Goal: Task Accomplishment & Management: Manage account settings

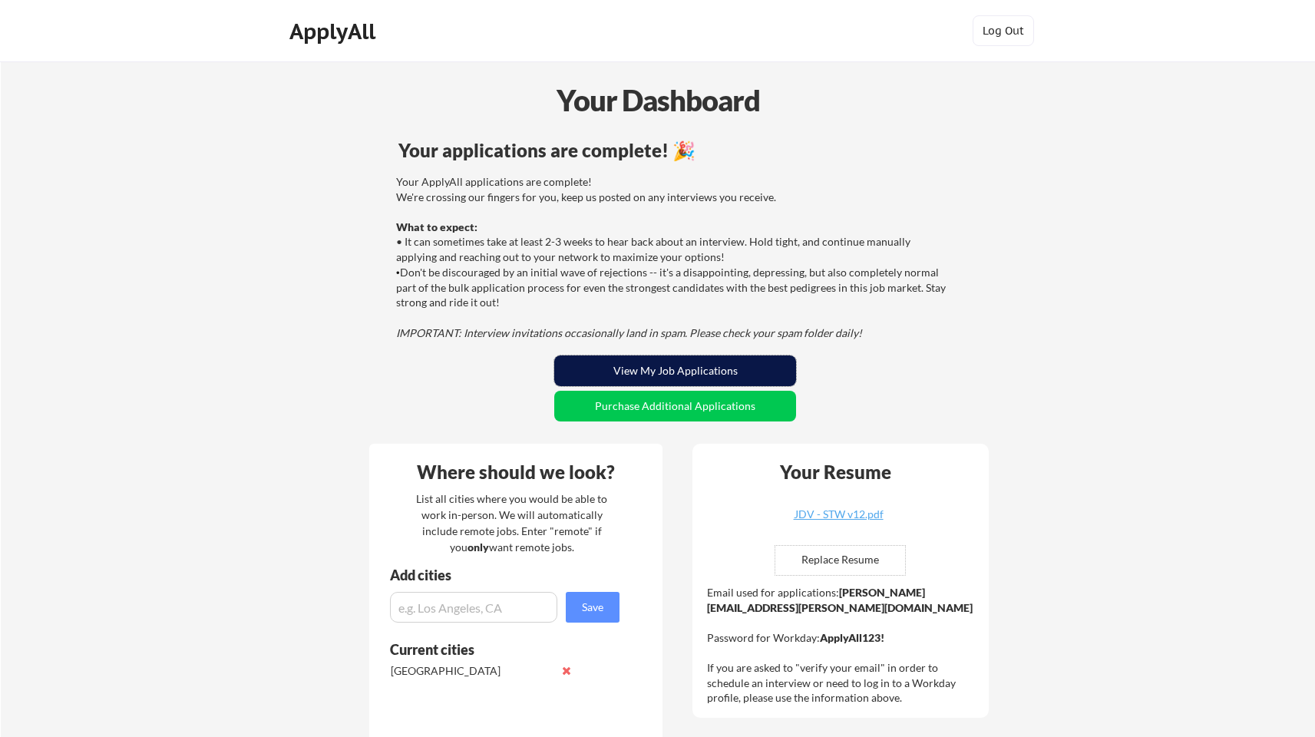
click at [667, 362] on button "View My Job Applications" at bounding box center [675, 370] width 242 height 31
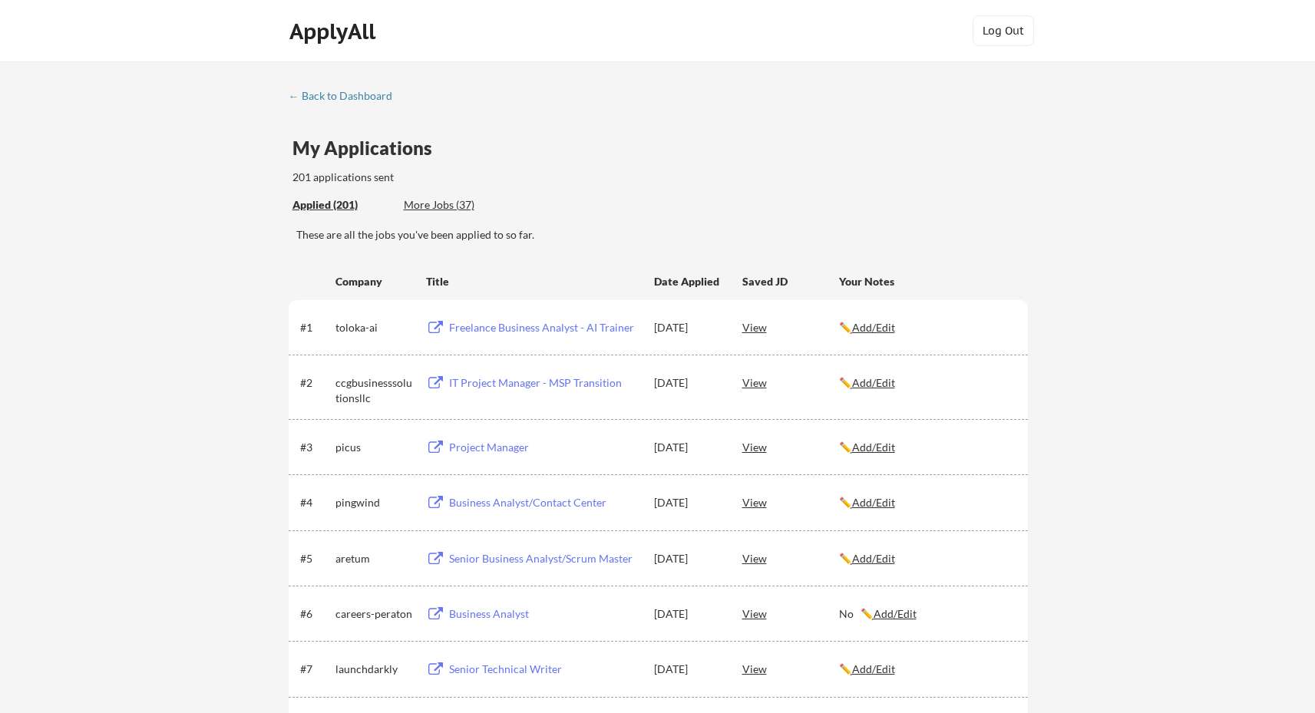
scroll to position [2773, 0]
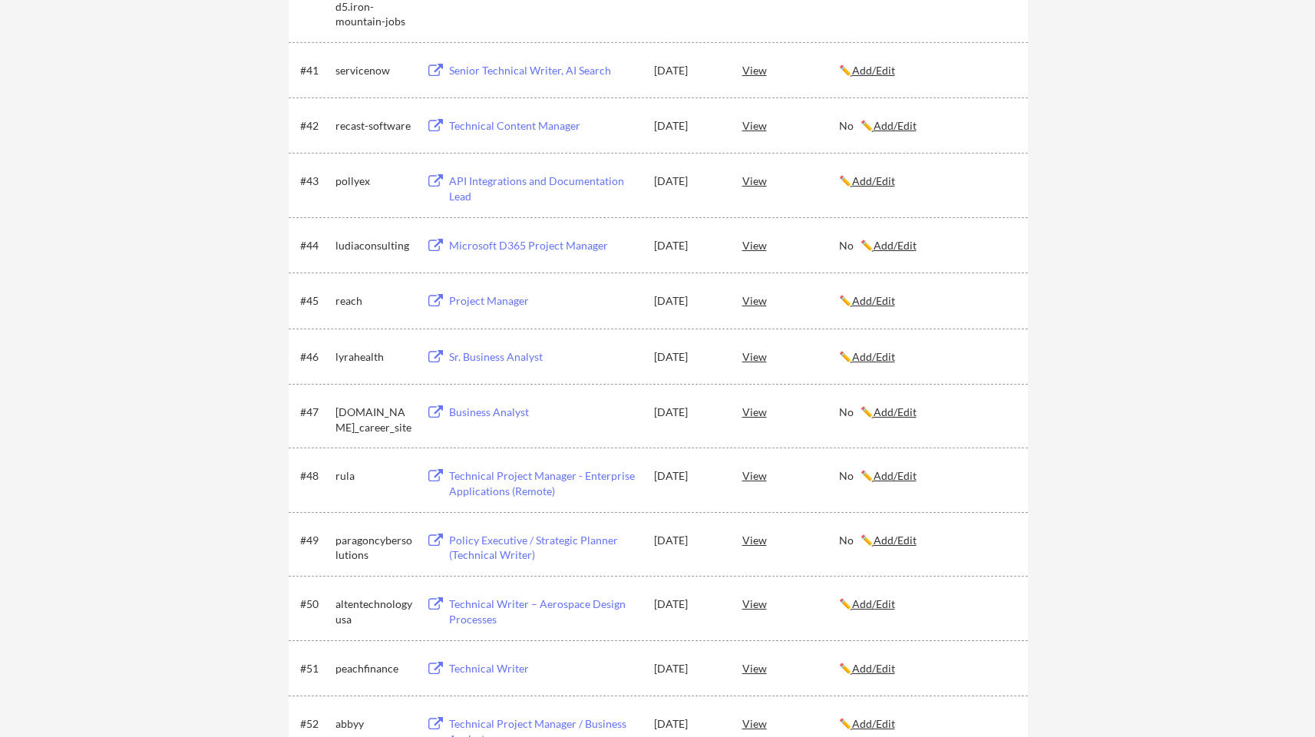
click at [868, 336] on div "#46 lyrahealth Sr. Business Analyst Aug 5, 2025 View ✏️ Add/Edit" at bounding box center [658, 356] width 739 height 55
click at [871, 356] on u "Add/Edit" at bounding box center [873, 356] width 43 height 13
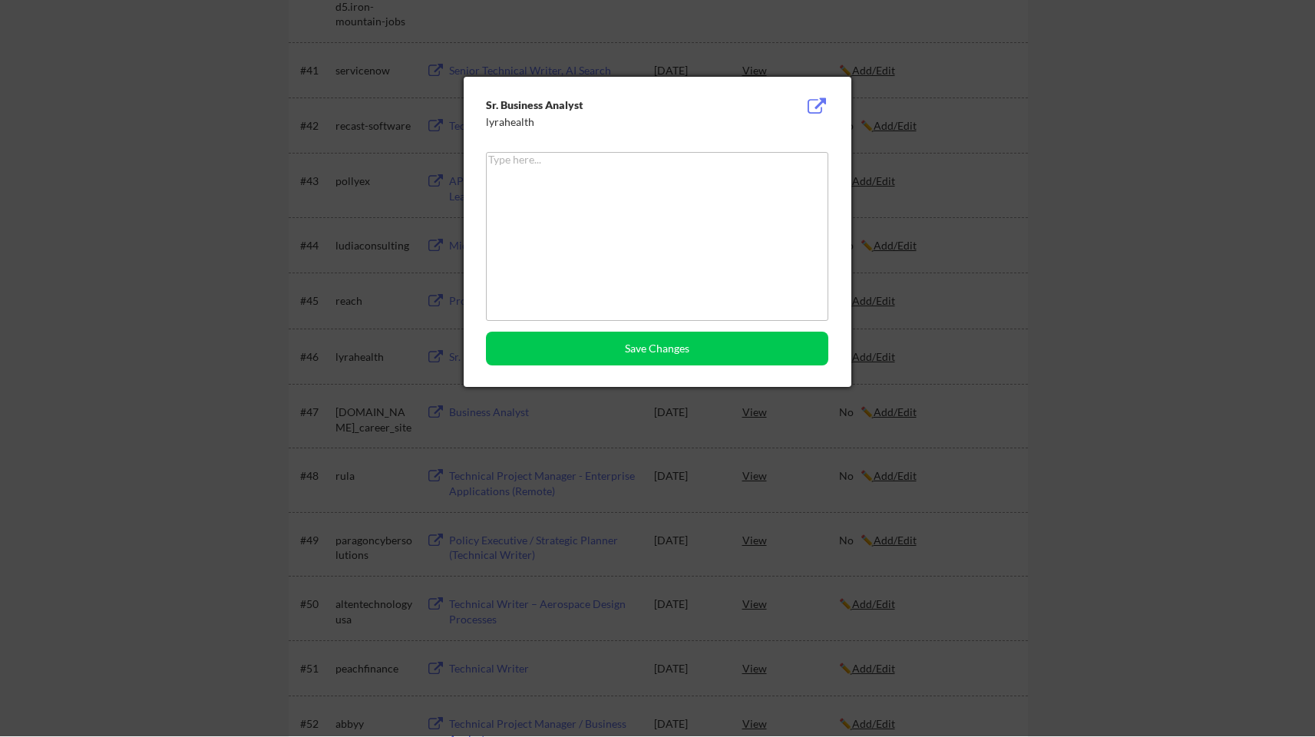
click at [672, 245] on textarea at bounding box center [657, 236] width 342 height 169
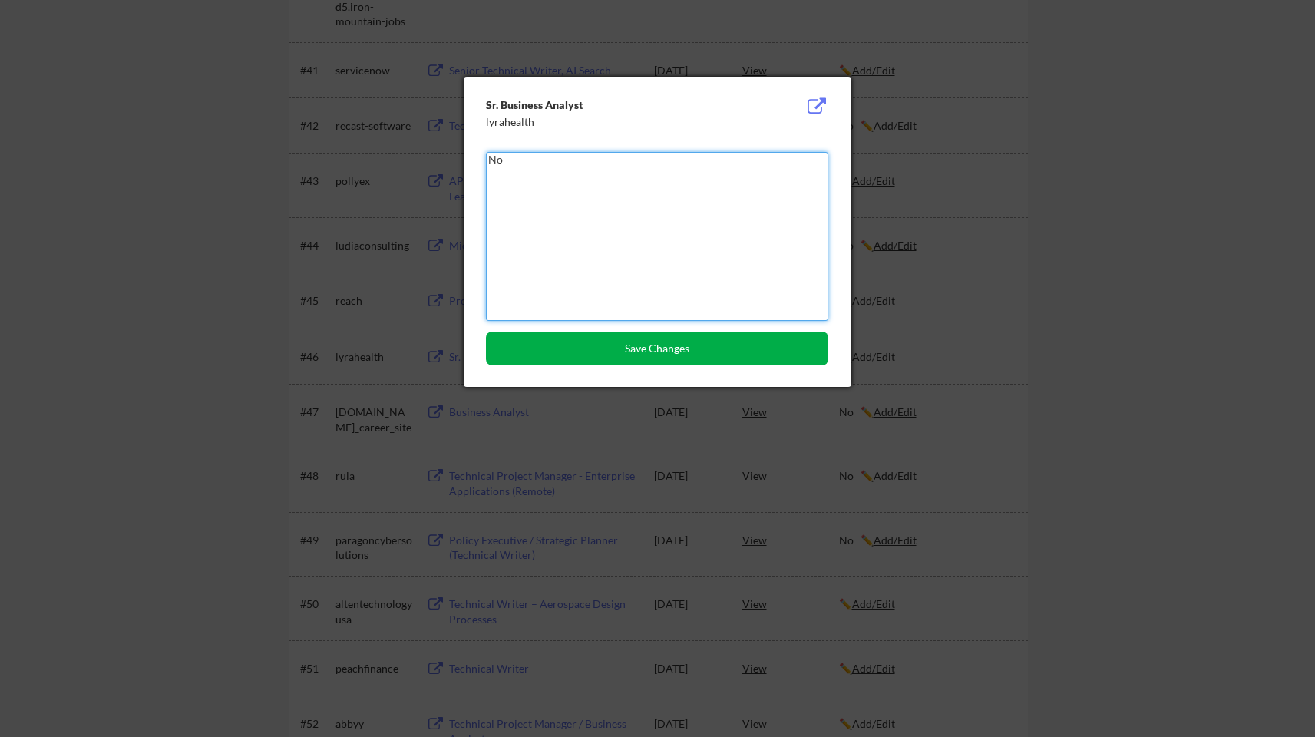
type textarea "No"
drag, startPoint x: 675, startPoint y: 348, endPoint x: 732, endPoint y: 350, distance: 57.6
click at [675, 348] on button "Save Changes" at bounding box center [657, 349] width 342 height 34
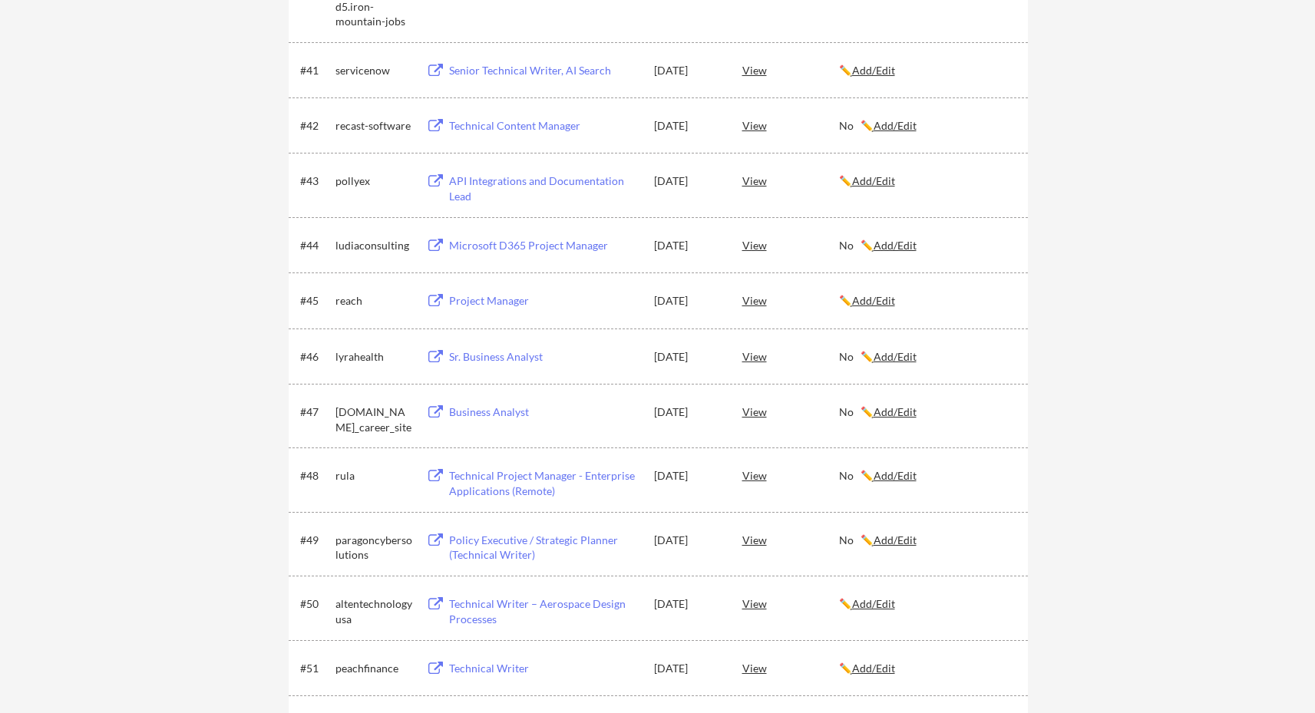
scroll to position [2408, 0]
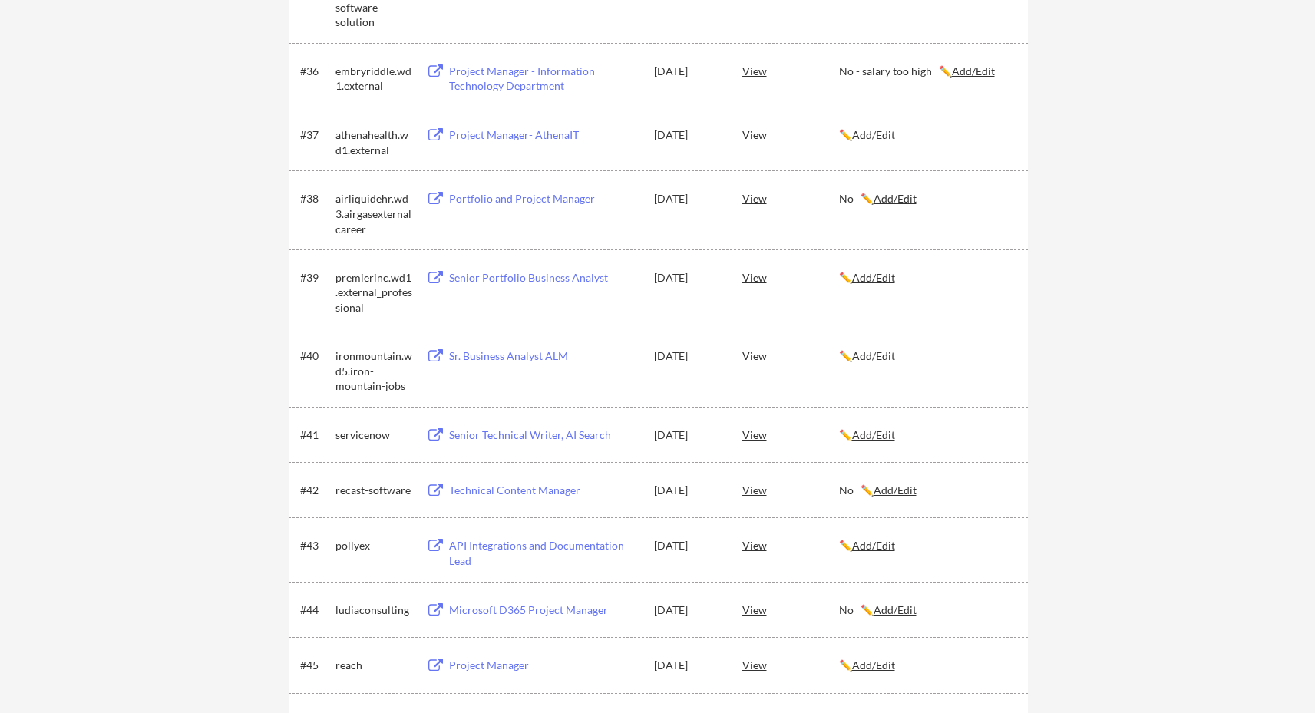
drag, startPoint x: 1168, startPoint y: 438, endPoint x: 948, endPoint y: 346, distance: 237.8
click at [888, 352] on u "Add/Edit" at bounding box center [873, 355] width 43 height 13
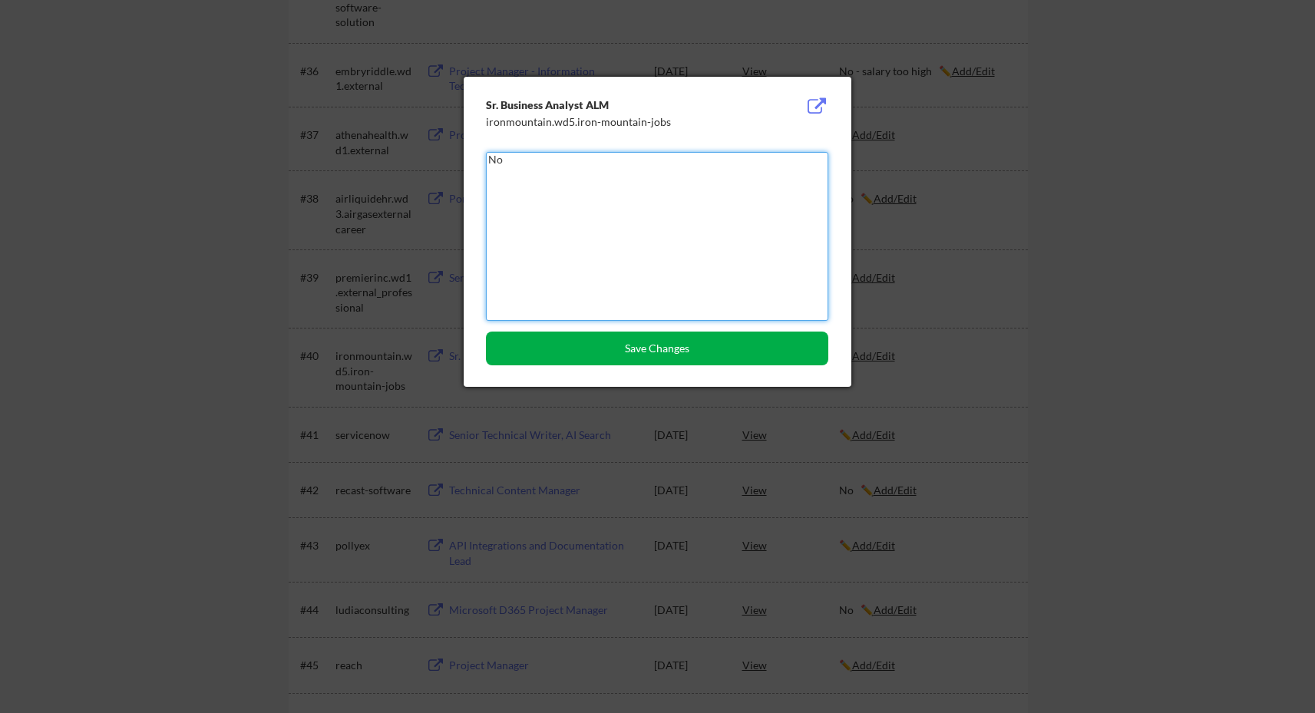
type textarea "No"
click at [741, 339] on button "Save Changes" at bounding box center [657, 349] width 342 height 34
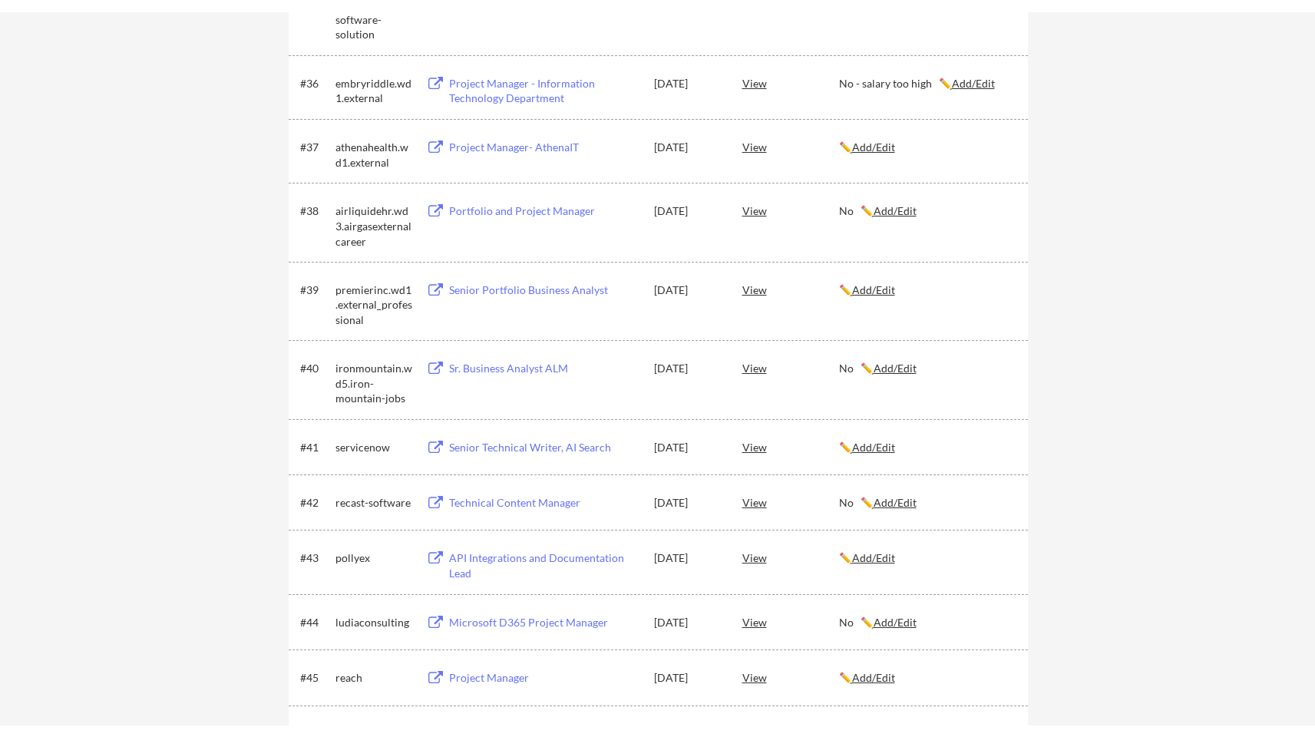
scroll to position [497, 0]
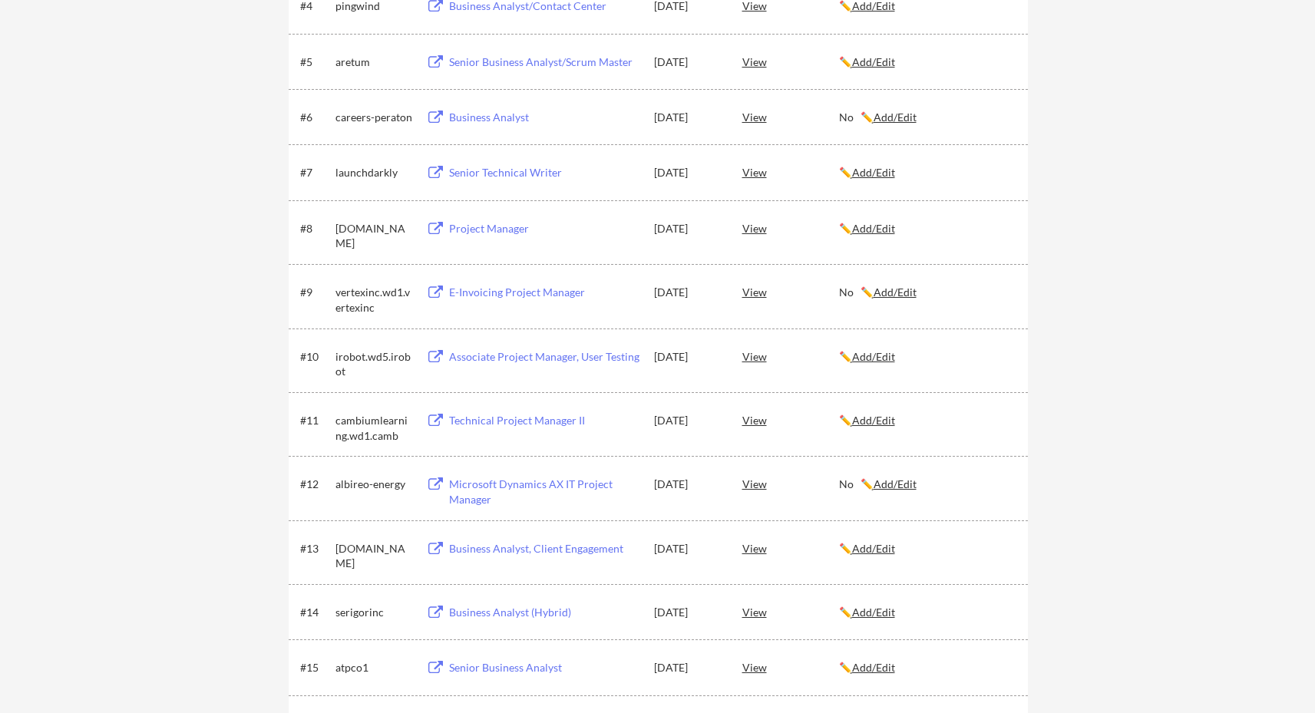
click at [838, 358] on div "View" at bounding box center [790, 356] width 97 height 28
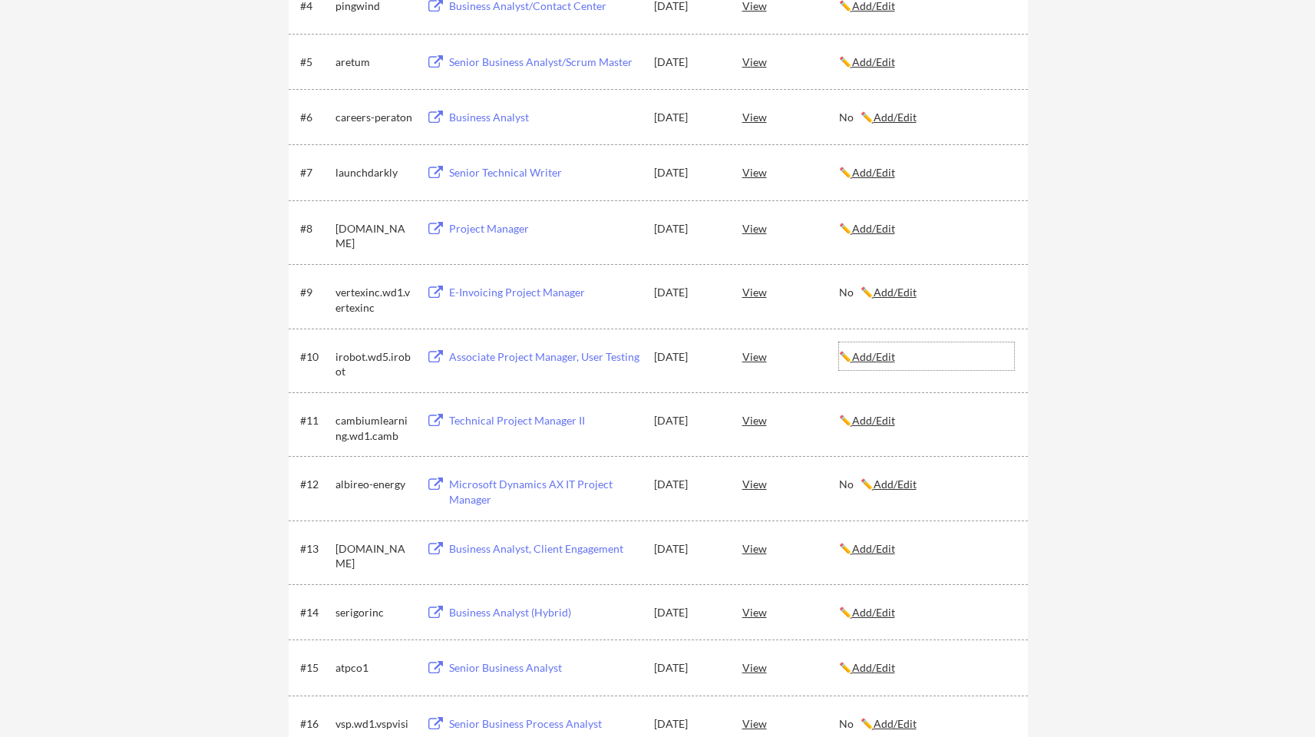
click at [877, 358] on u "Add/Edit" at bounding box center [873, 356] width 43 height 13
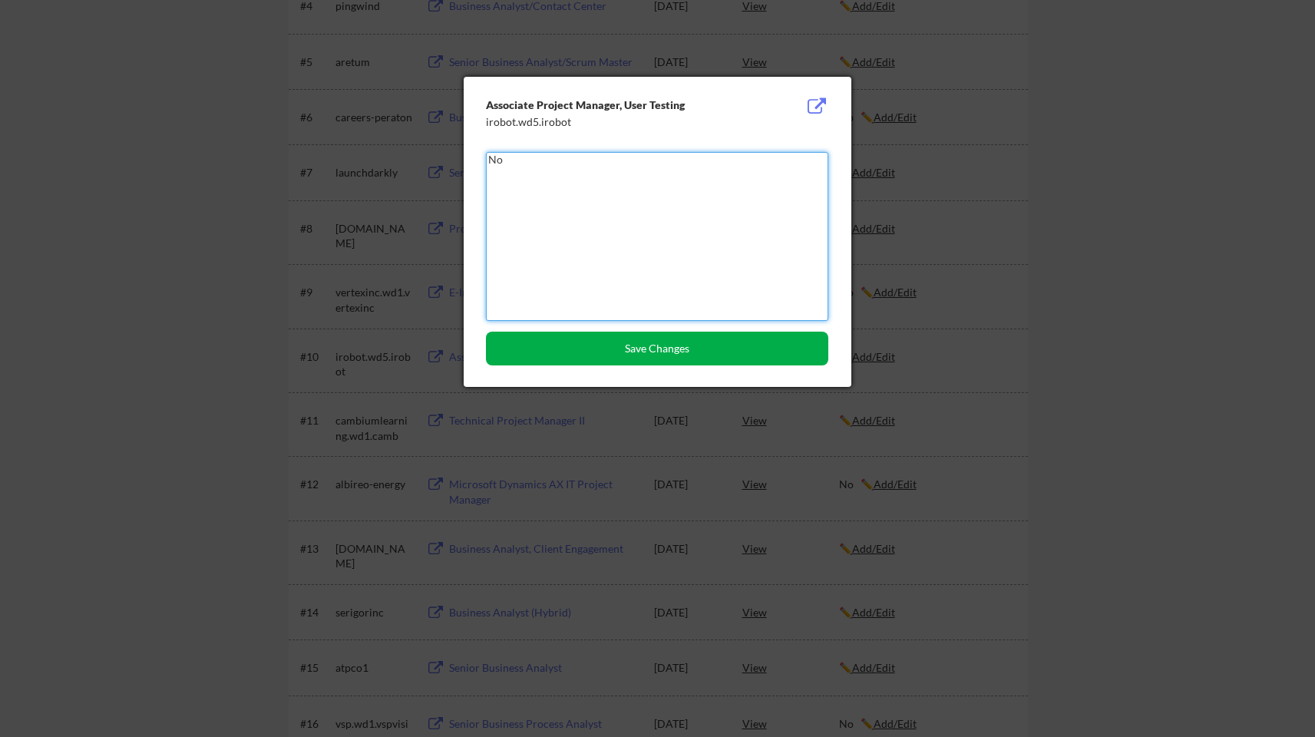
type textarea "No"
click at [613, 348] on button "Save Changes" at bounding box center [657, 349] width 342 height 34
